Goal: Transaction & Acquisition: Subscribe to service/newsletter

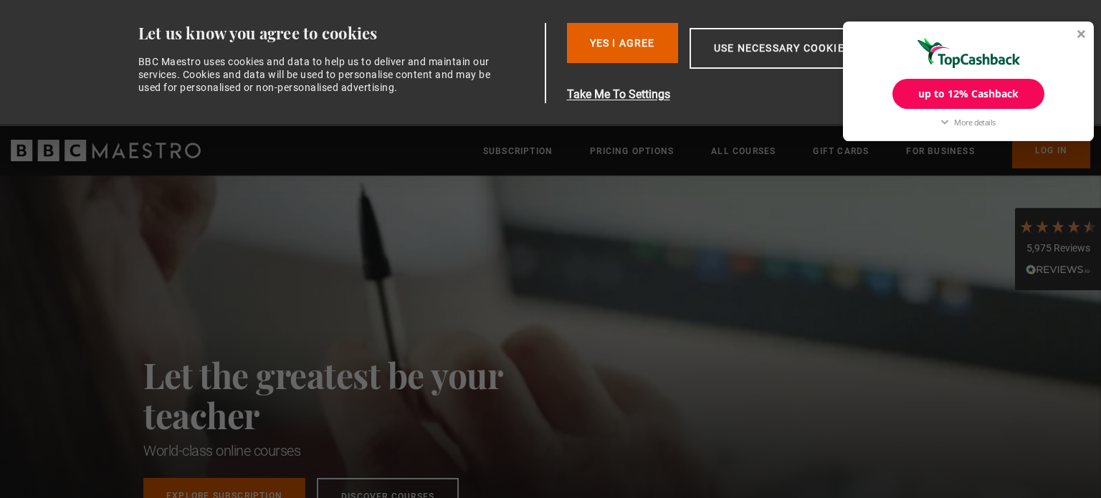
click at [977, 92] on div "up to 12% Cashback" at bounding box center [968, 94] width 152 height 30
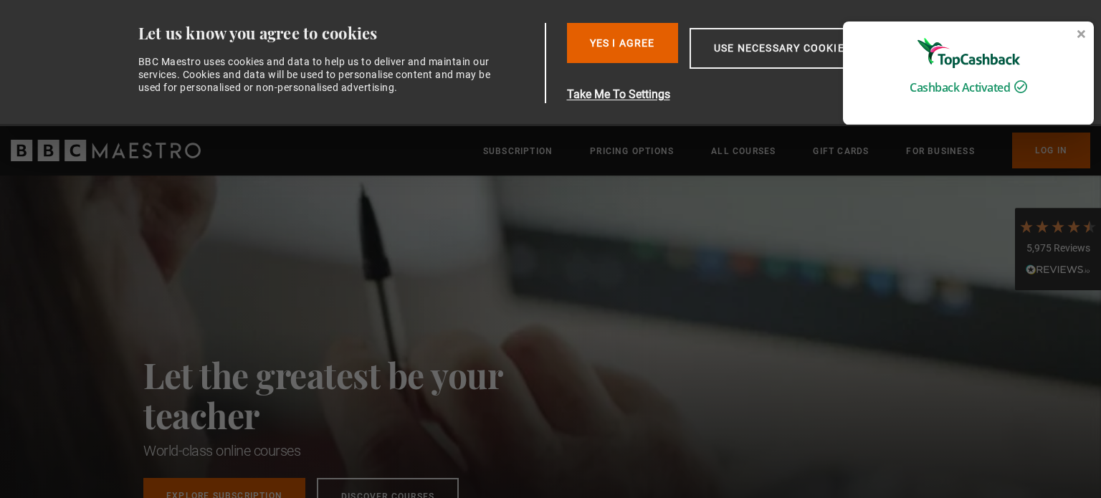
click at [1082, 28] on div "Cashback Activated BBC Maestro Cashback Purchases over £80 12% Purchases under …" at bounding box center [968, 72] width 251 height 103
click at [1079, 32] on div at bounding box center [1081, 33] width 9 height 9
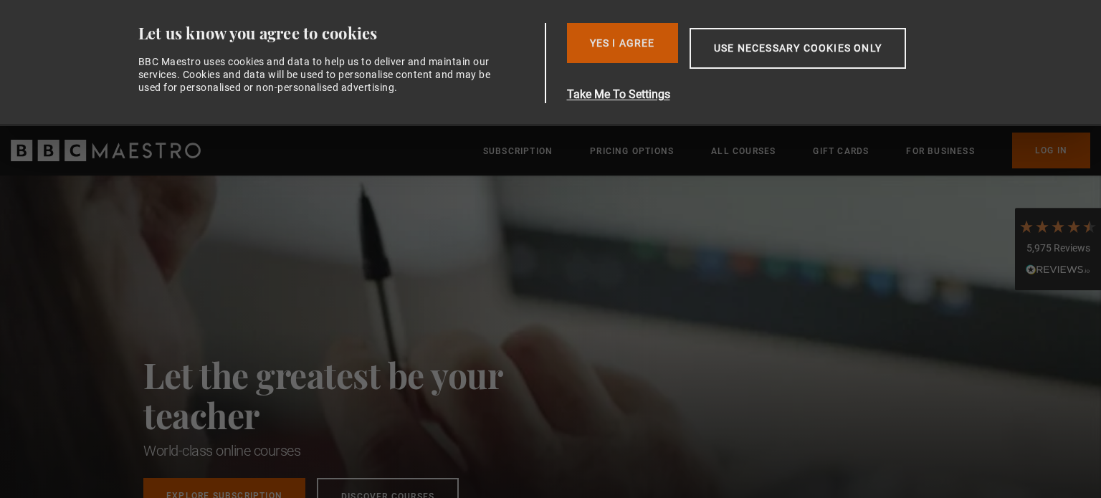
click at [654, 48] on button "Yes I Agree" at bounding box center [622, 43] width 111 height 40
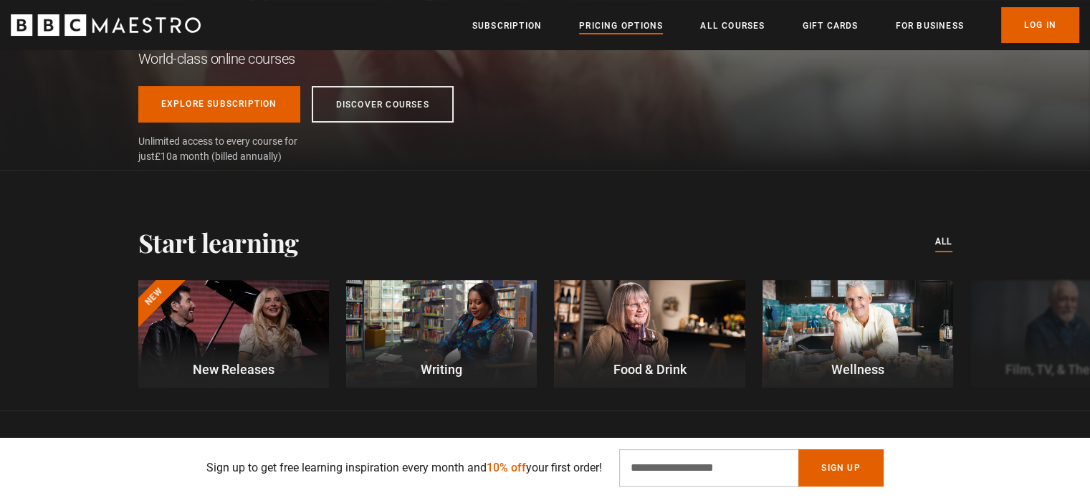
scroll to position [264, 0]
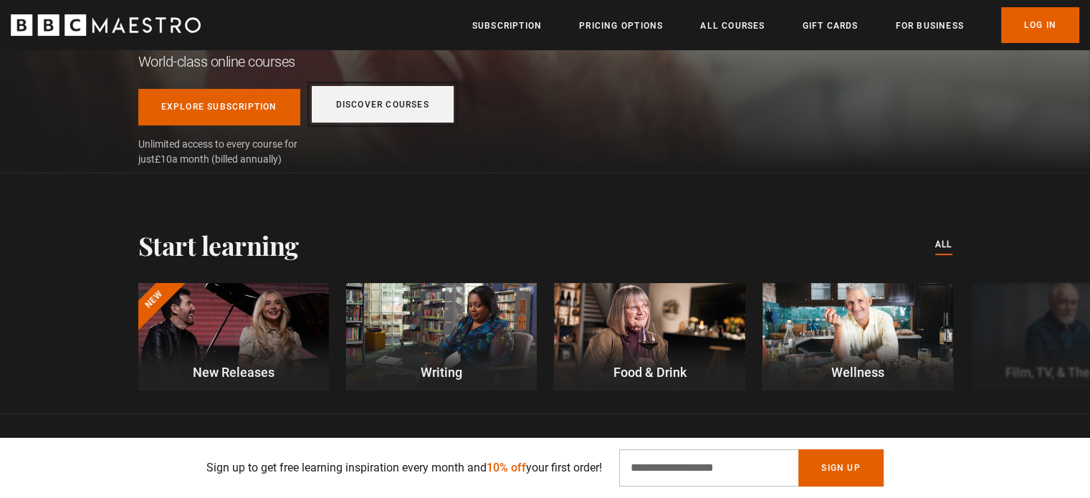
click at [403, 92] on link "Discover Courses" at bounding box center [383, 104] width 142 height 37
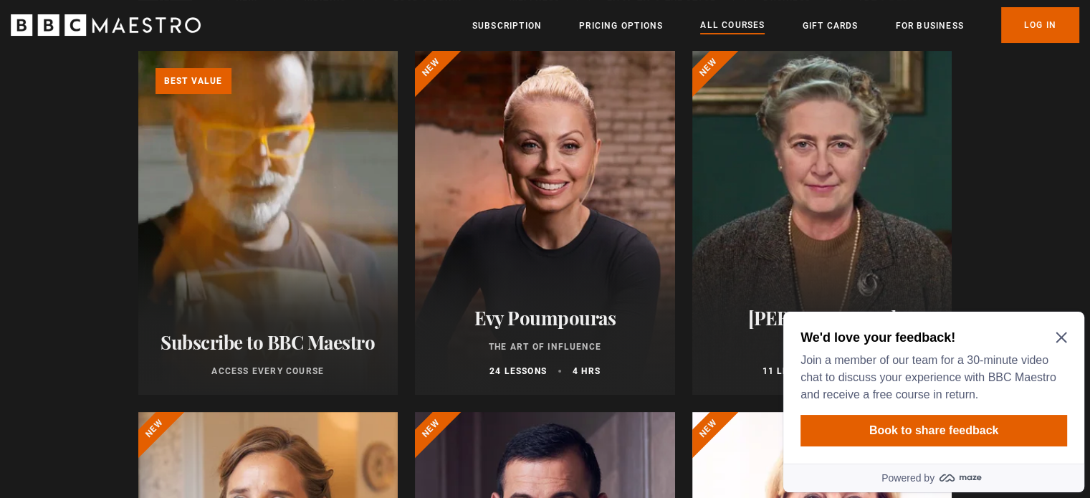
scroll to position [177, 0]
click at [1055, 332] on h2 "We'd love your feedback!" at bounding box center [930, 337] width 261 height 17
click at [1060, 332] on icon "Close Maze Prompt" at bounding box center [1061, 337] width 11 height 11
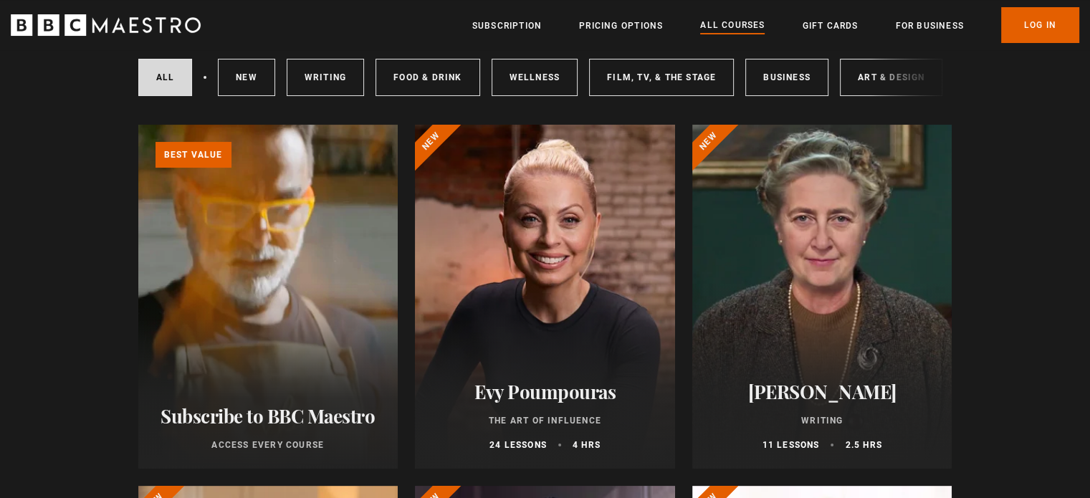
scroll to position [99, 0]
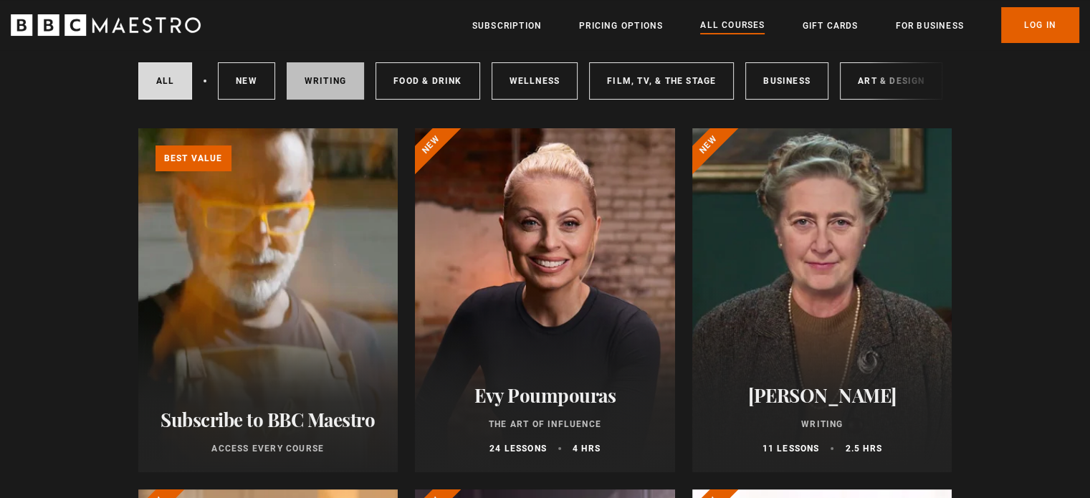
click at [333, 77] on link "Writing" at bounding box center [325, 80] width 77 height 37
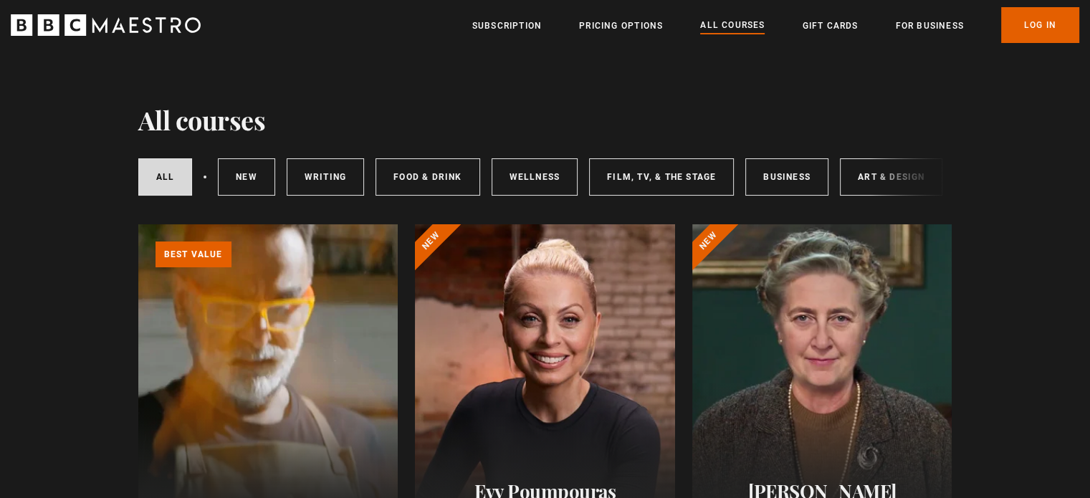
scroll to position [1, 0]
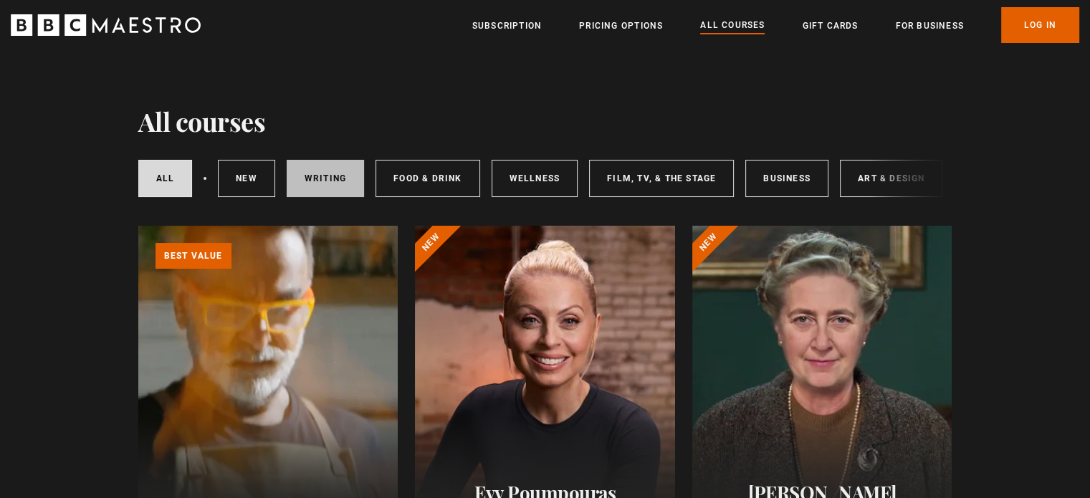
click at [306, 173] on link "Writing" at bounding box center [325, 178] width 77 height 37
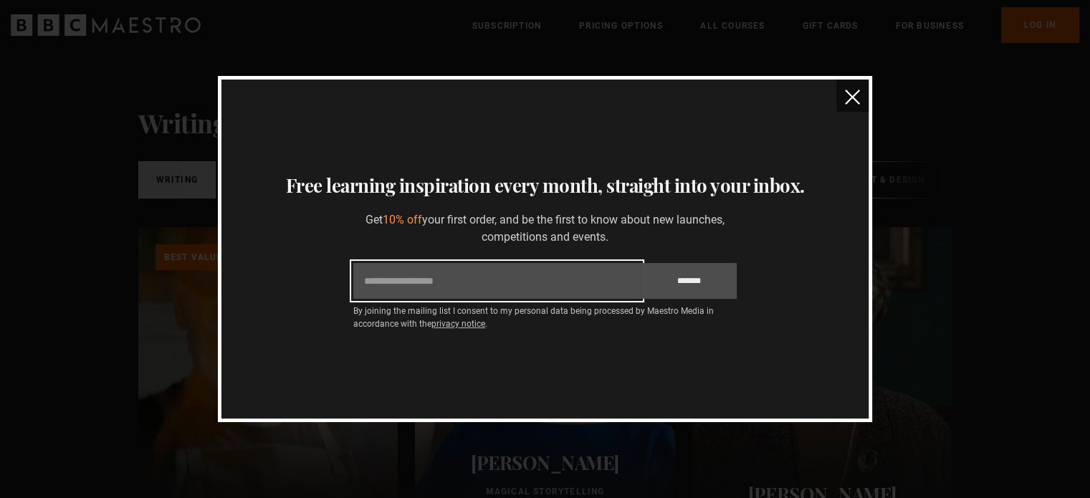
click at [560, 289] on input "Email" at bounding box center [496, 281] width 287 height 36
type input "**********"
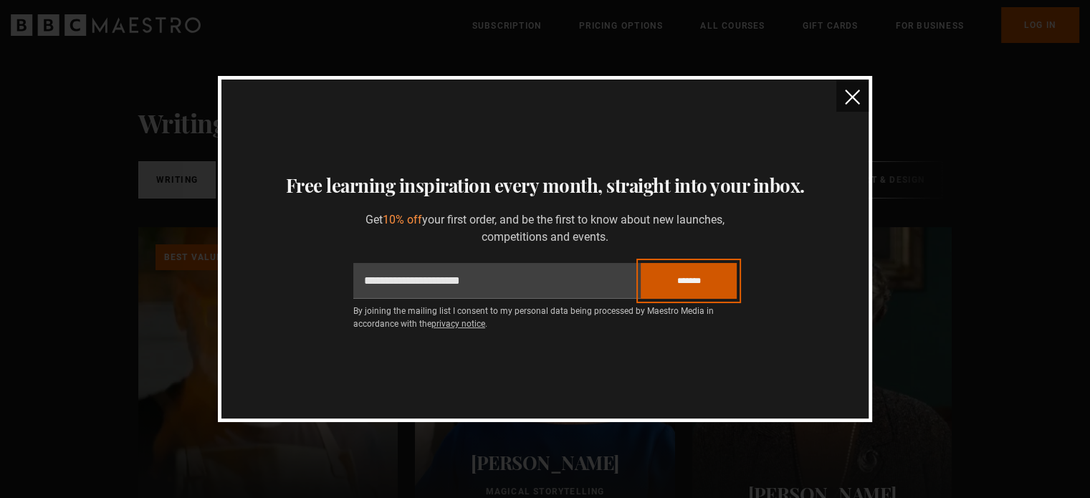
click at [692, 279] on input "*******" at bounding box center [689, 281] width 96 height 36
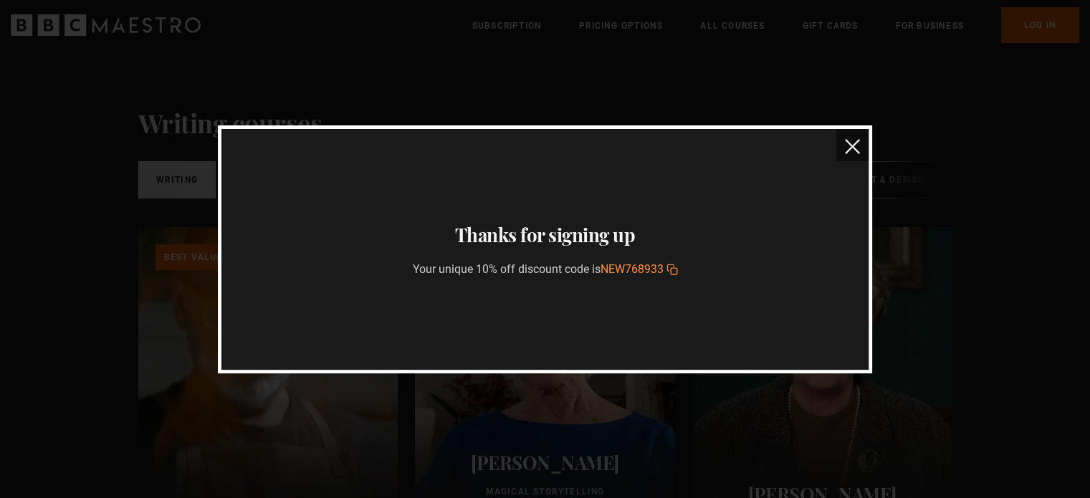
click at [846, 141] on img "close" at bounding box center [852, 146] width 15 height 15
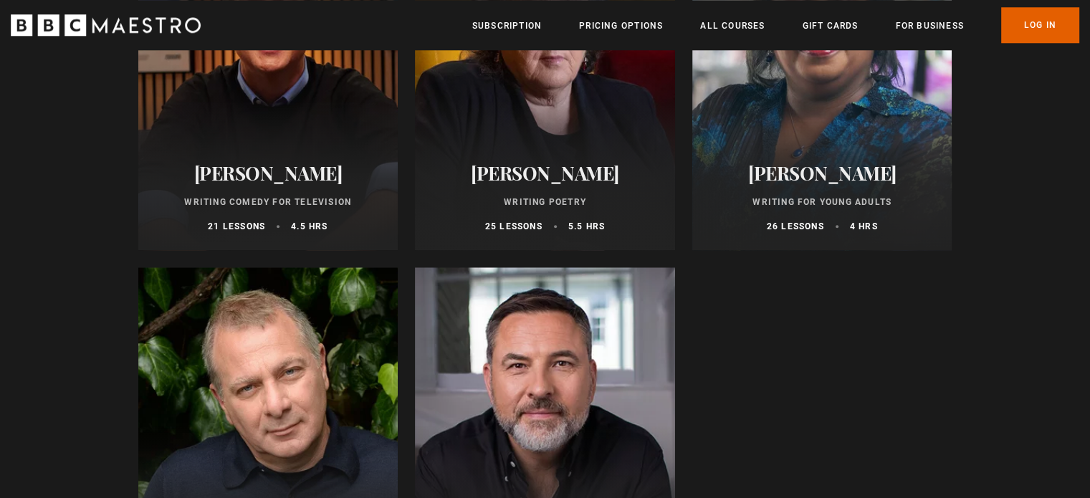
scroll to position [1406, 0]
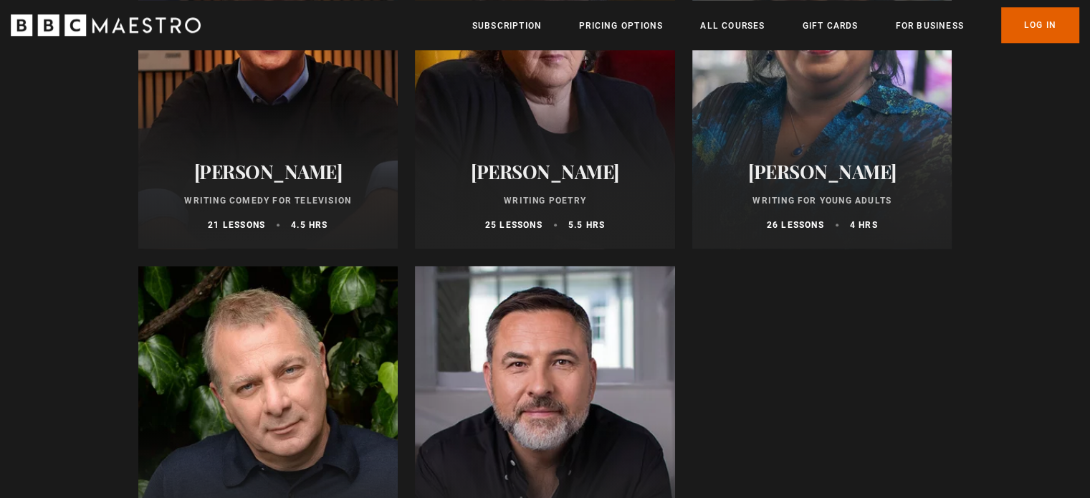
click at [846, 141] on div at bounding box center [822, 77] width 260 height 344
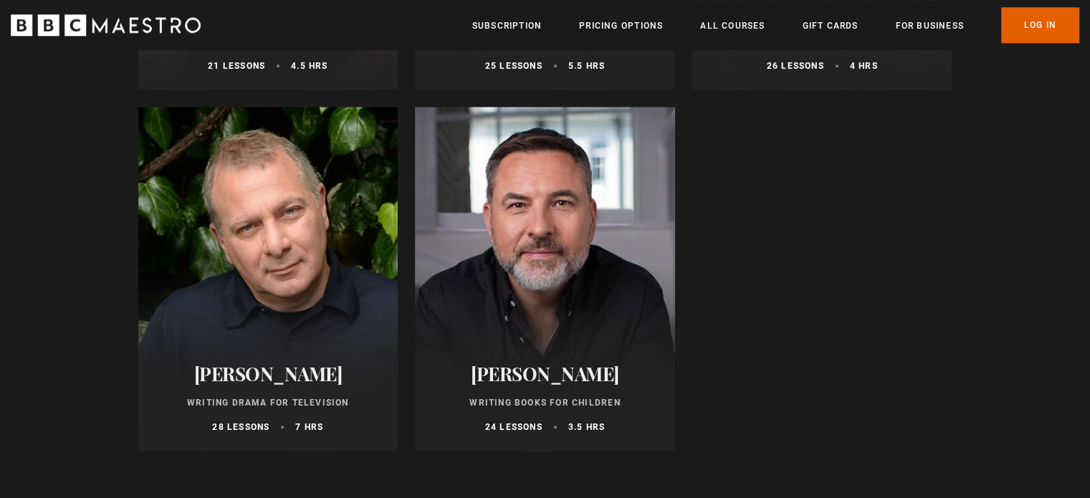
scroll to position [1605, 0]
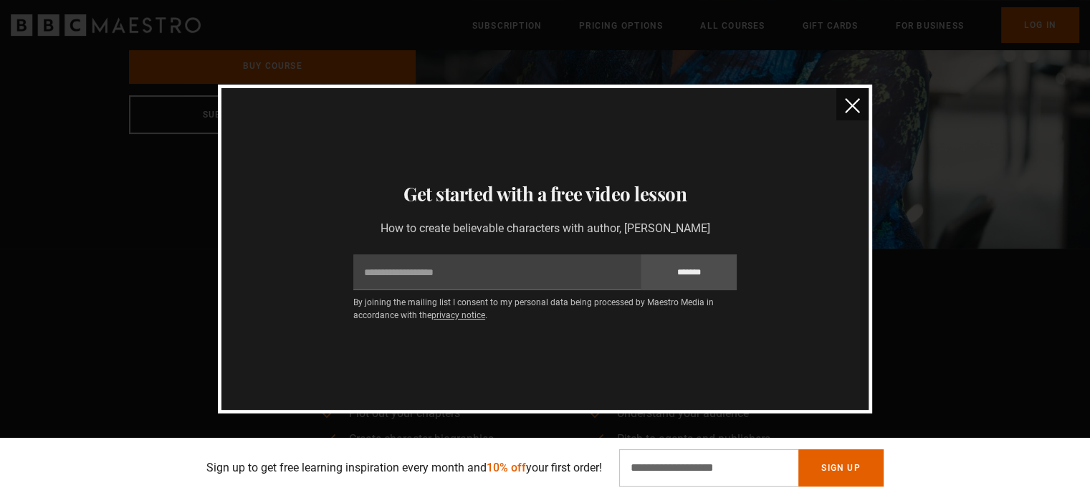
scroll to position [0, 2440]
